Goal: Check status: Check status

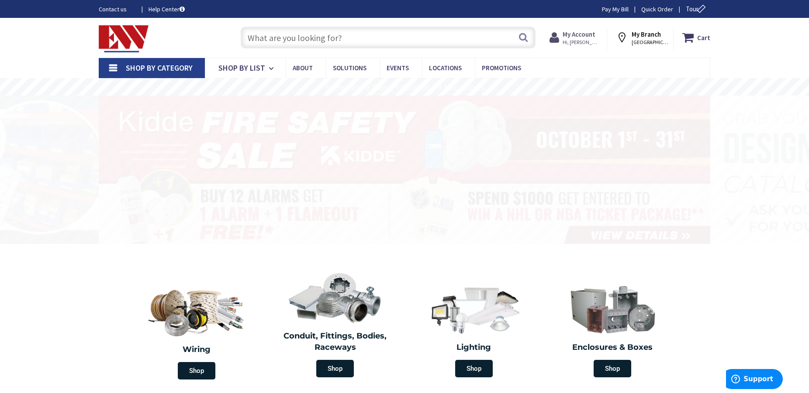
click at [581, 37] on strong "My Account" at bounding box center [578, 34] width 33 height 8
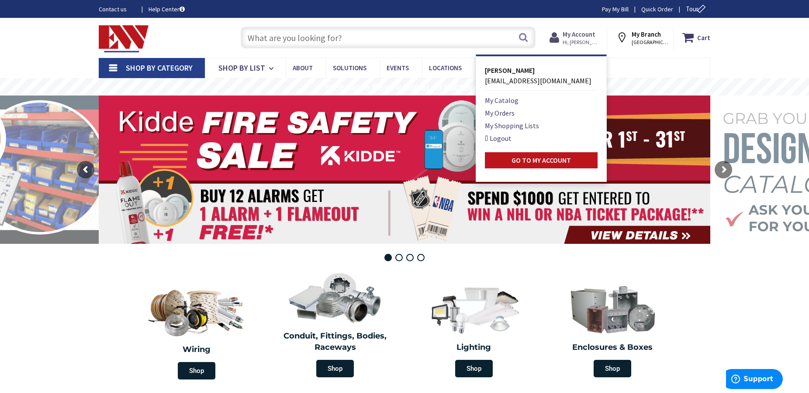
click at [583, 36] on strong "My Account" at bounding box center [578, 34] width 33 height 8
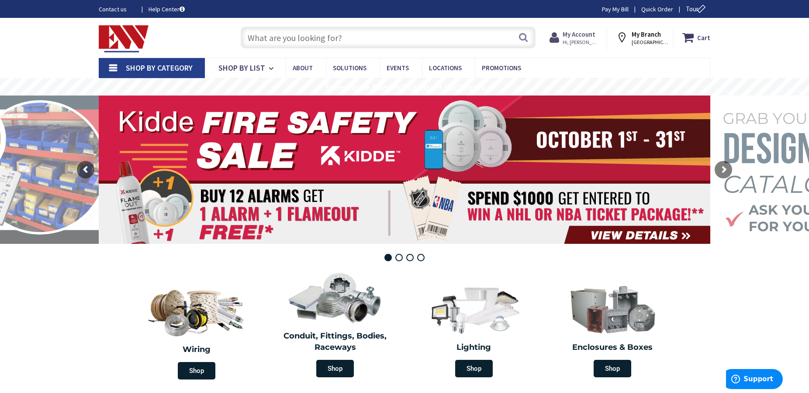
click at [584, 34] on strong "My Account" at bounding box center [578, 34] width 33 height 8
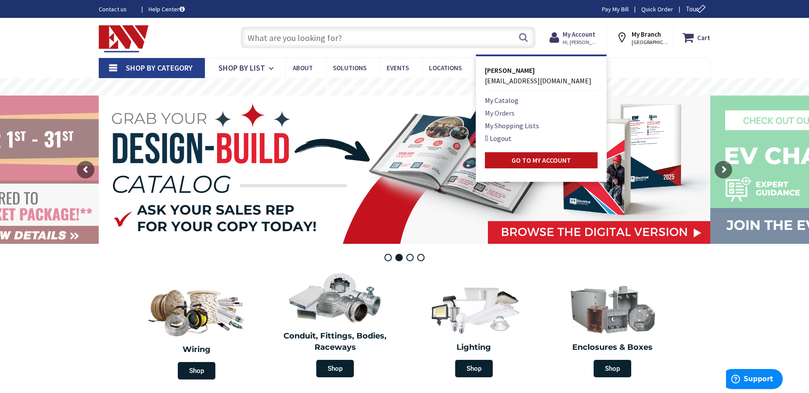
click at [510, 110] on link "My Orders" at bounding box center [500, 113] width 30 height 10
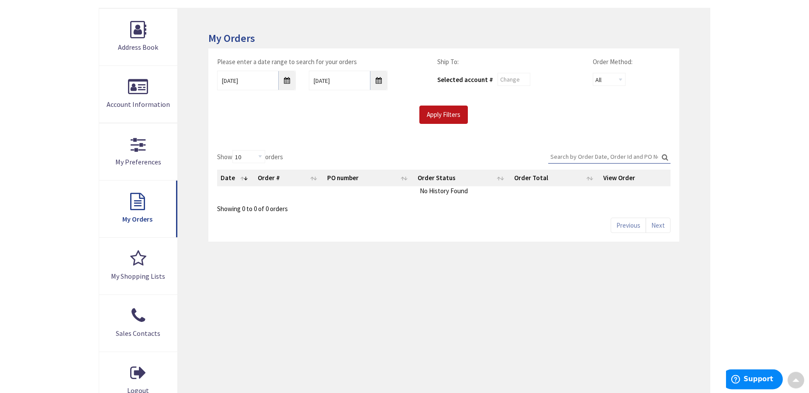
scroll to position [134, 0]
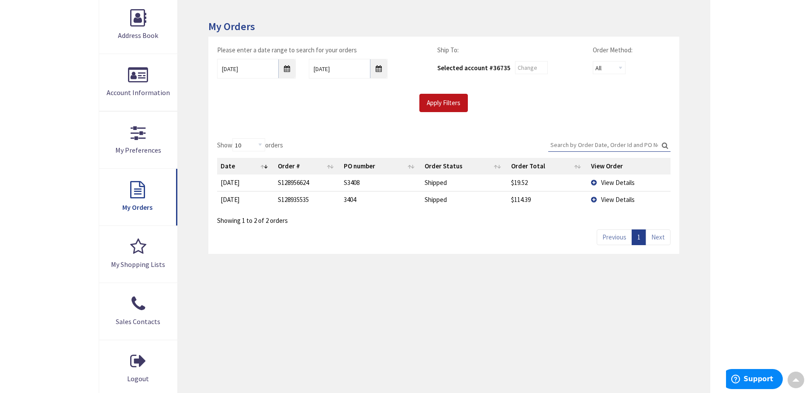
click at [621, 182] on span "View Details" at bounding box center [618, 183] width 34 height 8
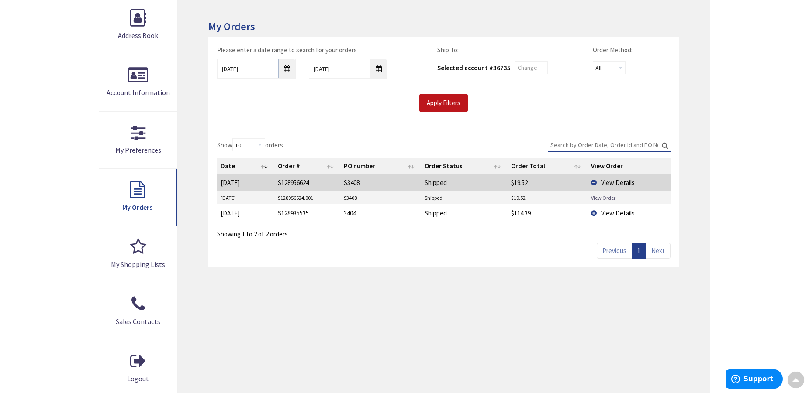
click at [603, 197] on link "View Order" at bounding box center [603, 197] width 24 height 7
